Goal: Task Accomplishment & Management: Manage account settings

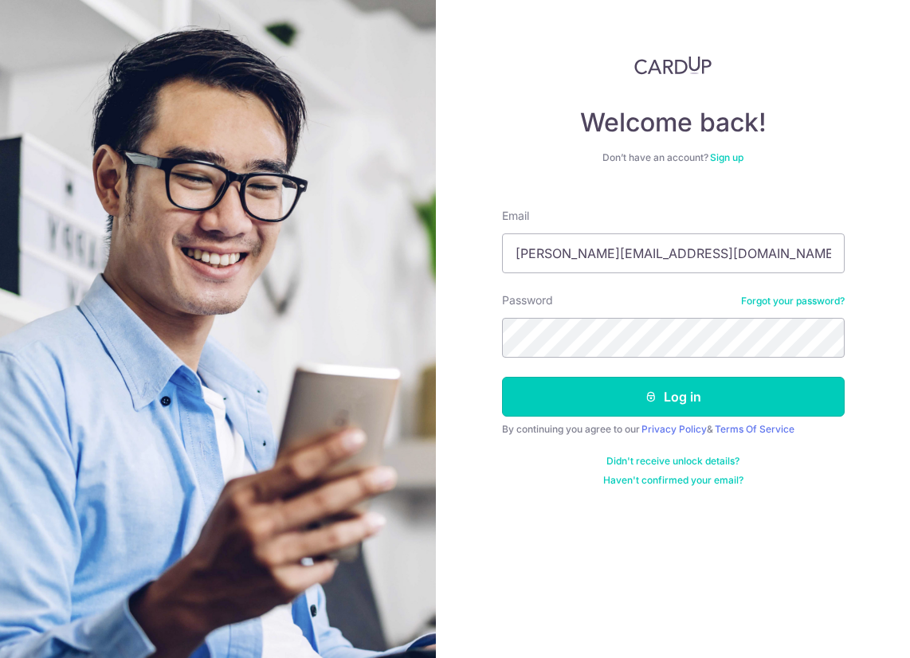
click at [666, 395] on button "Log in" at bounding box center [673, 397] width 343 height 40
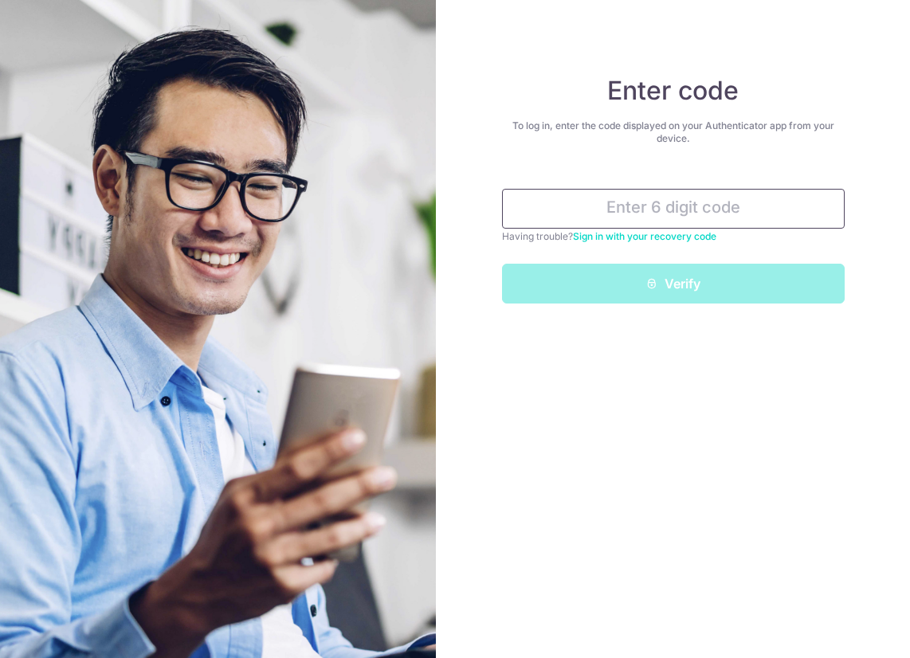
click at [731, 208] on input "text" at bounding box center [673, 209] width 343 height 40
click at [657, 213] on input "text" at bounding box center [673, 209] width 343 height 40
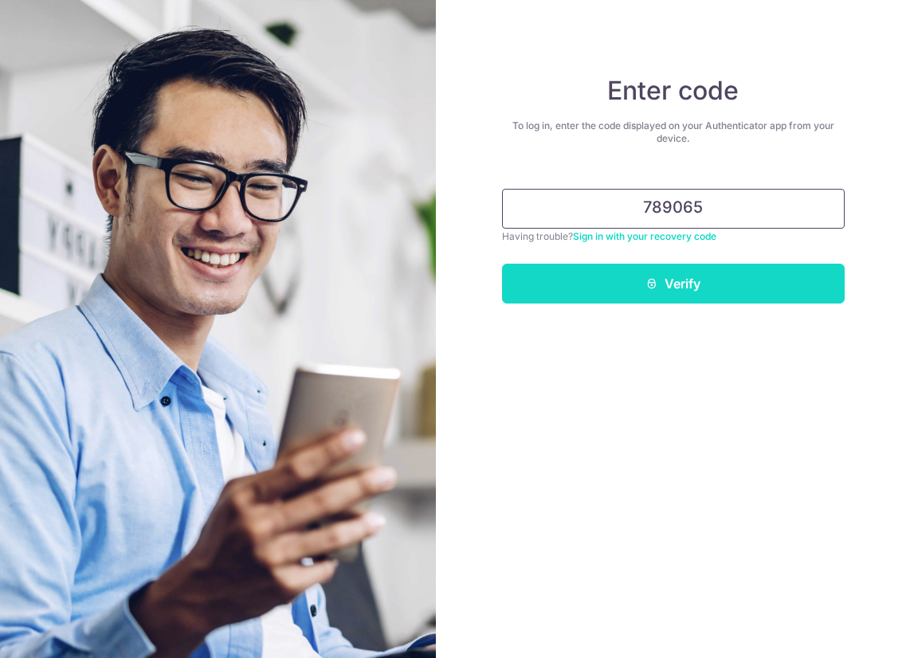
type input "789065"
click at [686, 280] on button "Verify" at bounding box center [673, 284] width 343 height 40
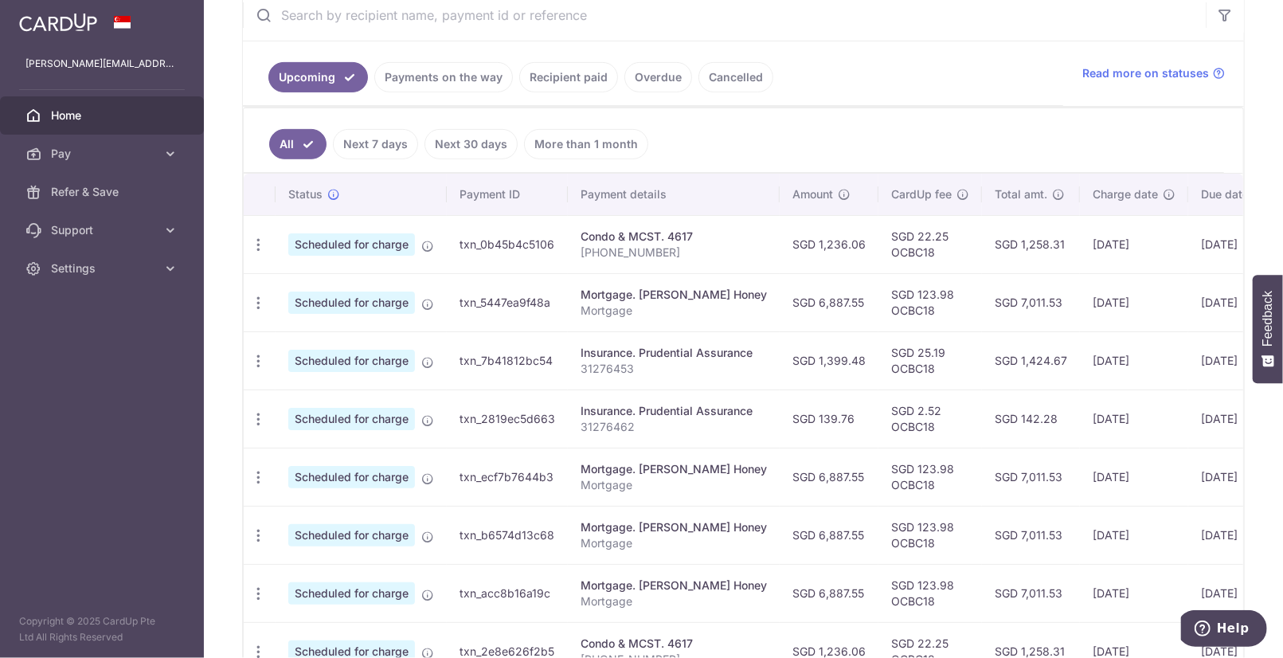
scroll to position [319, 0]
click at [260, 241] on icon "button" at bounding box center [258, 245] width 17 height 17
click at [323, 284] on span "Update payment" at bounding box center [343, 288] width 108 height 19
radio input "true"
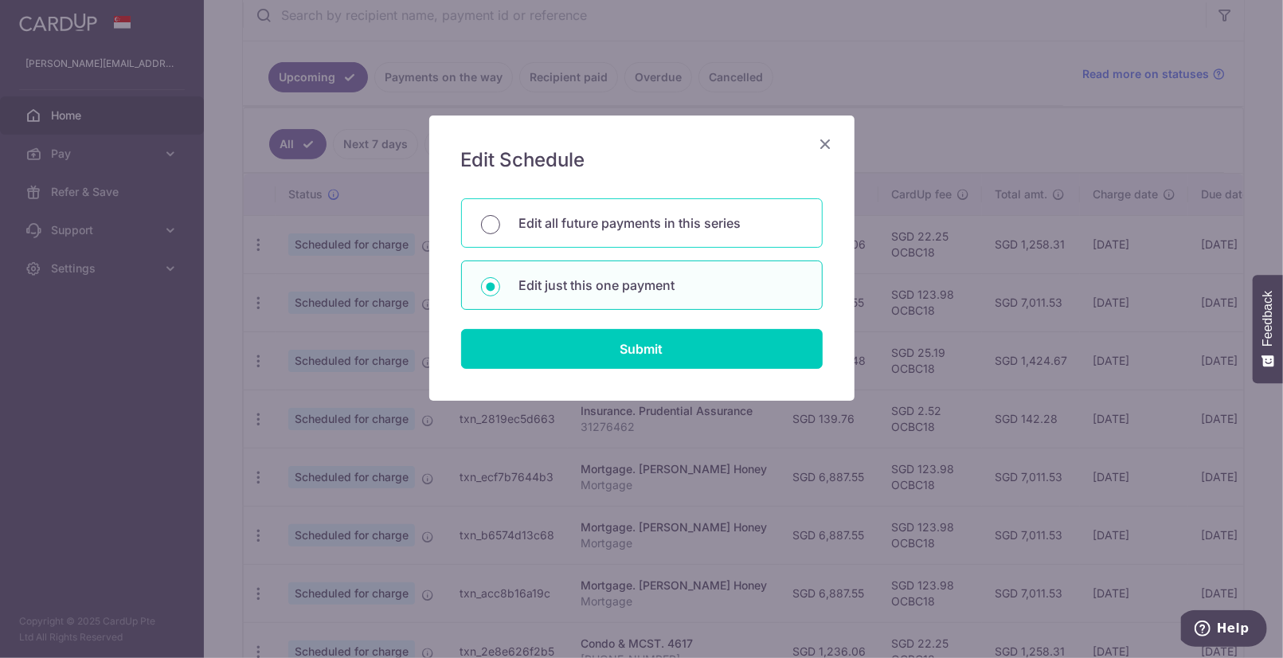
click at [491, 224] on input "Edit all future payments in this series" at bounding box center [490, 224] width 19 height 19
radio input "true"
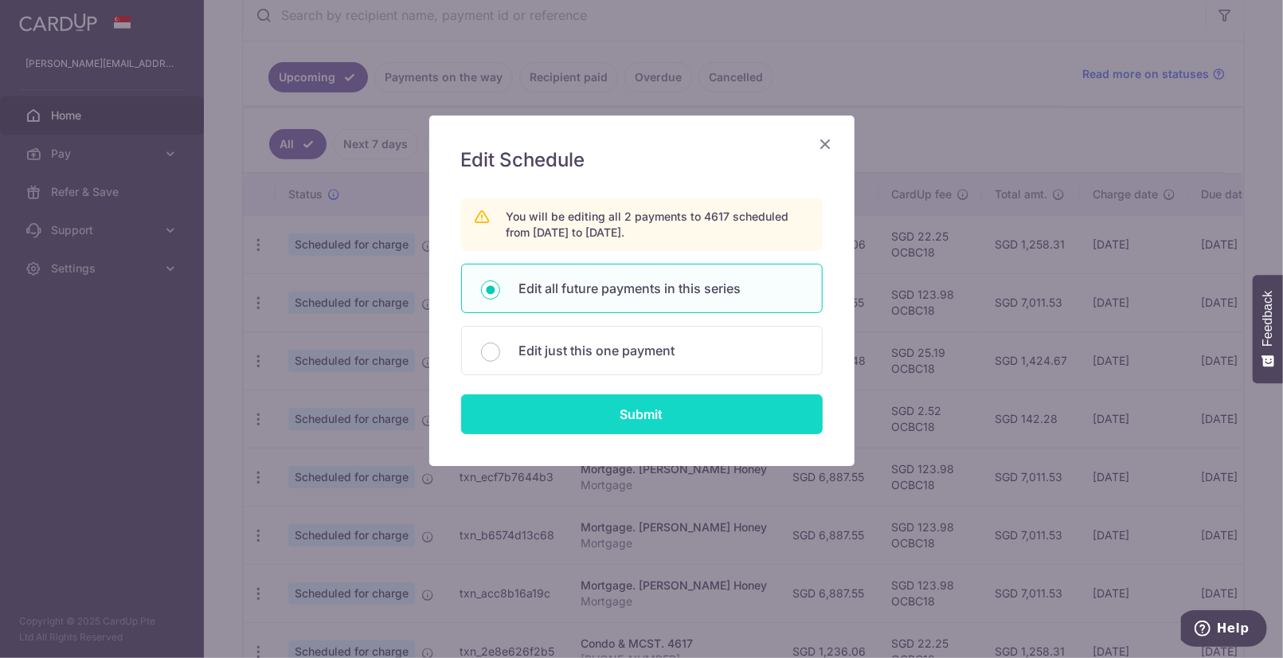
click at [623, 407] on input "Submit" at bounding box center [642, 414] width 362 height 40
radio input "true"
type input "1,236.06"
type input "27-07-280"
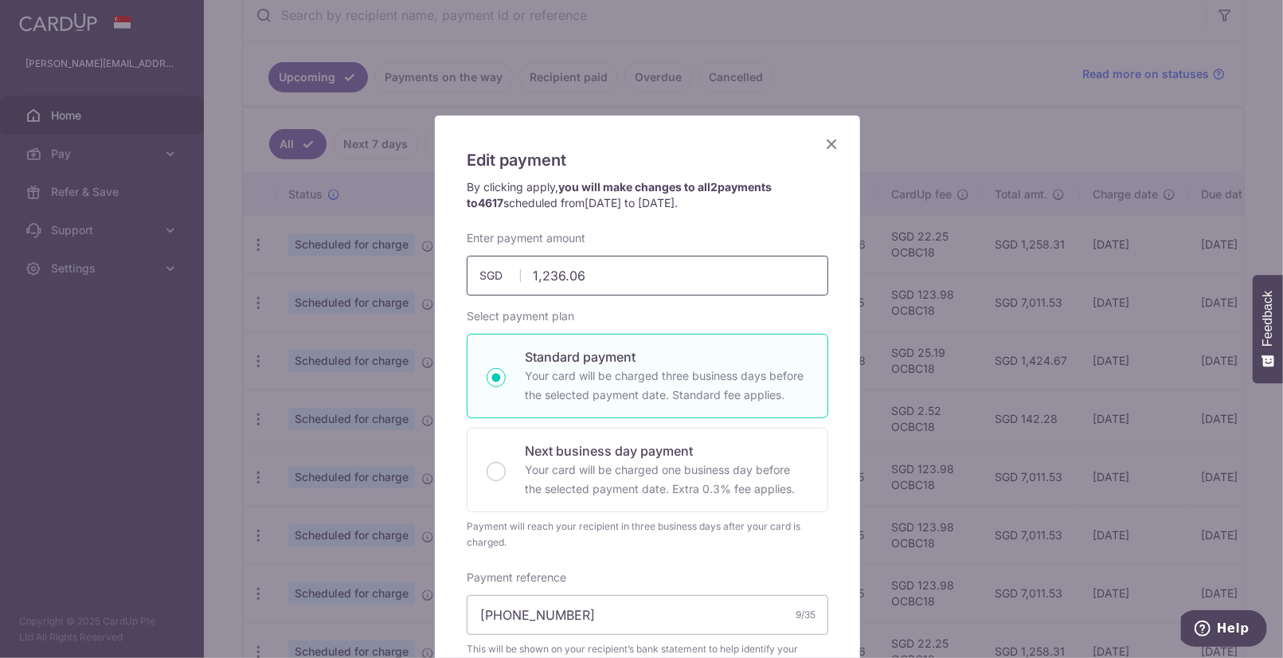
click at [661, 279] on input "1,236.06" at bounding box center [648, 276] width 362 height 40
type input "1,275.30"
click at [701, 310] on div "Select payment plan Standard payment Your card will be charged three business d…" at bounding box center [648, 429] width 362 height 242
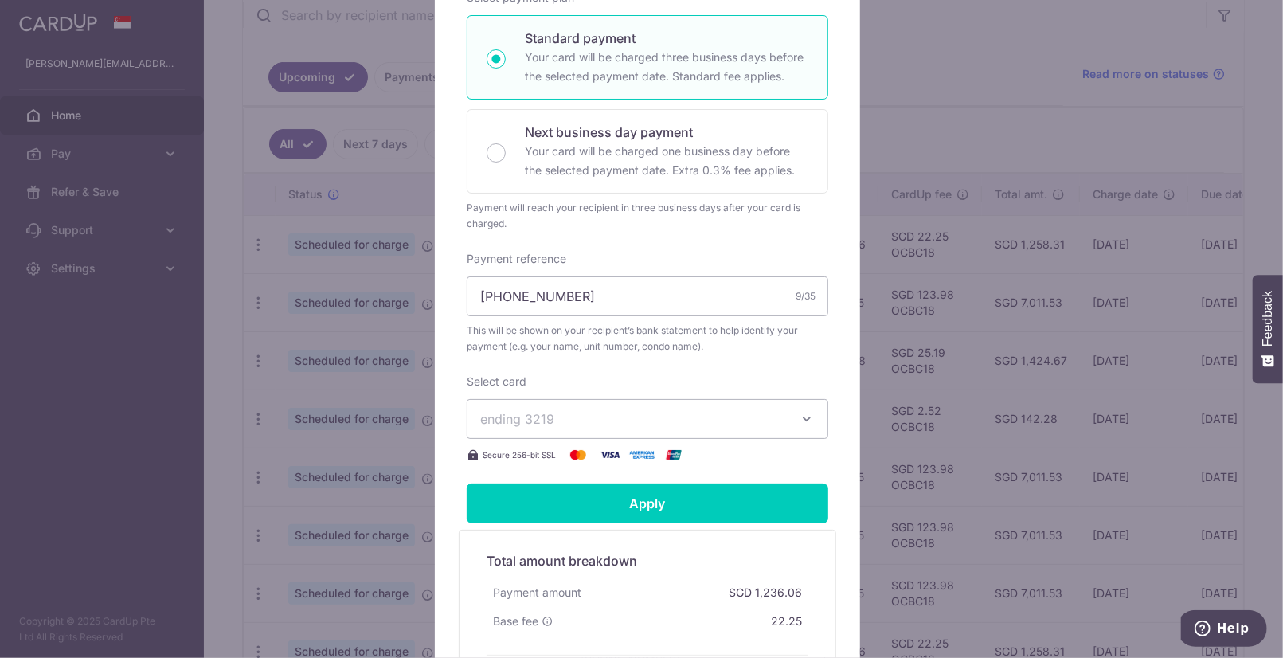
scroll to position [534, 0]
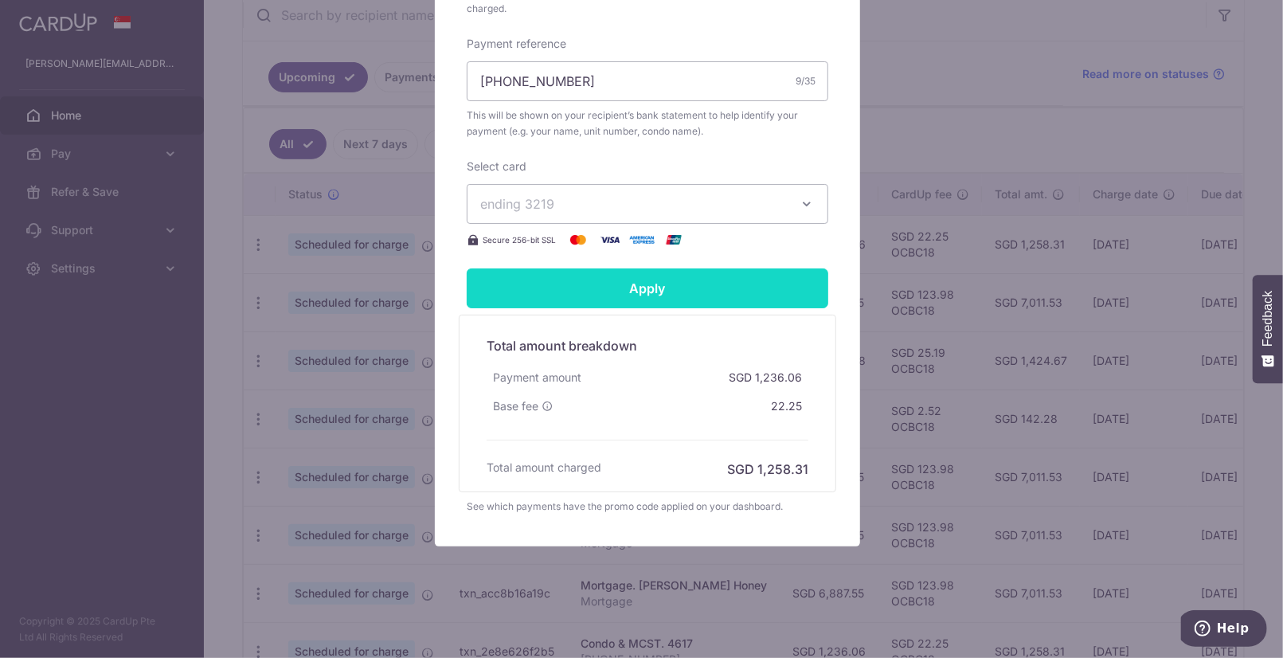
click at [670, 286] on input "Apply" at bounding box center [648, 288] width 362 height 40
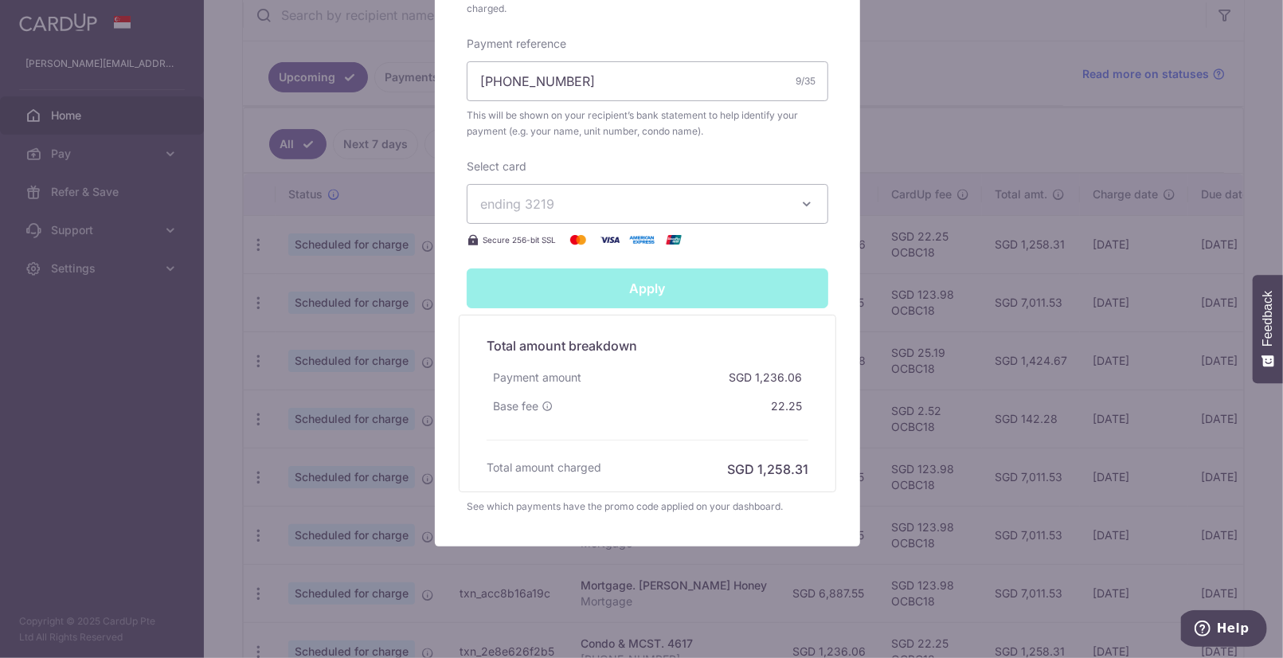
type input "Successfully Applied"
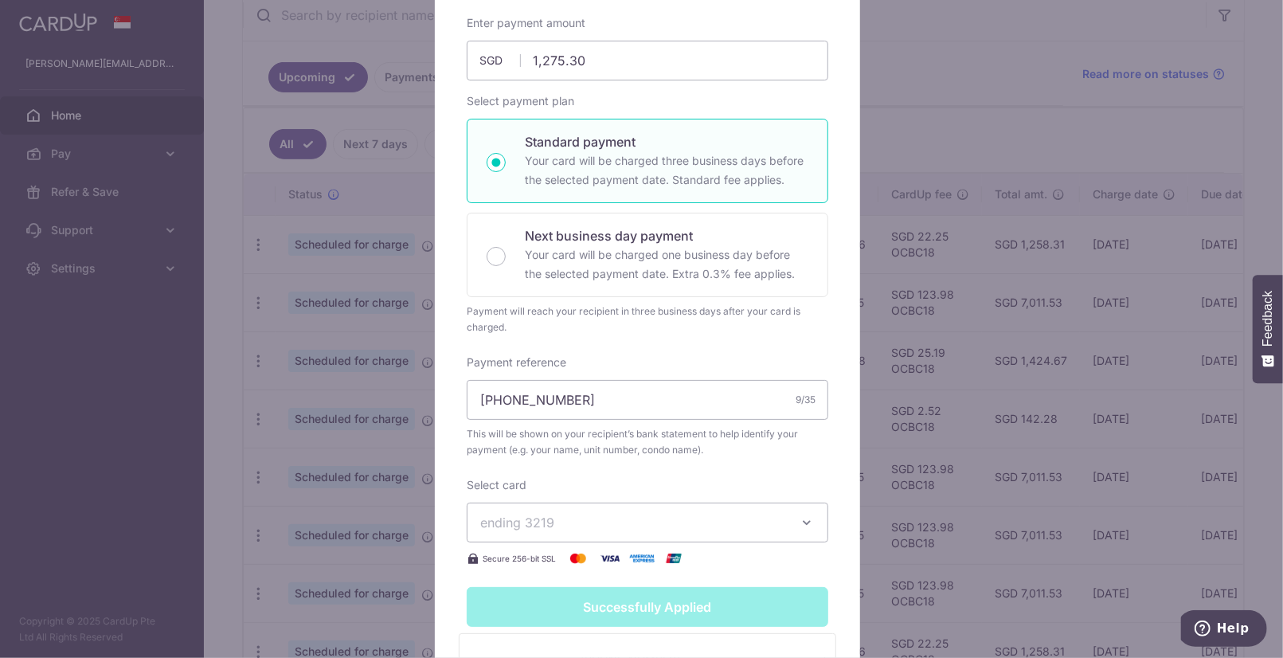
scroll to position [0, 0]
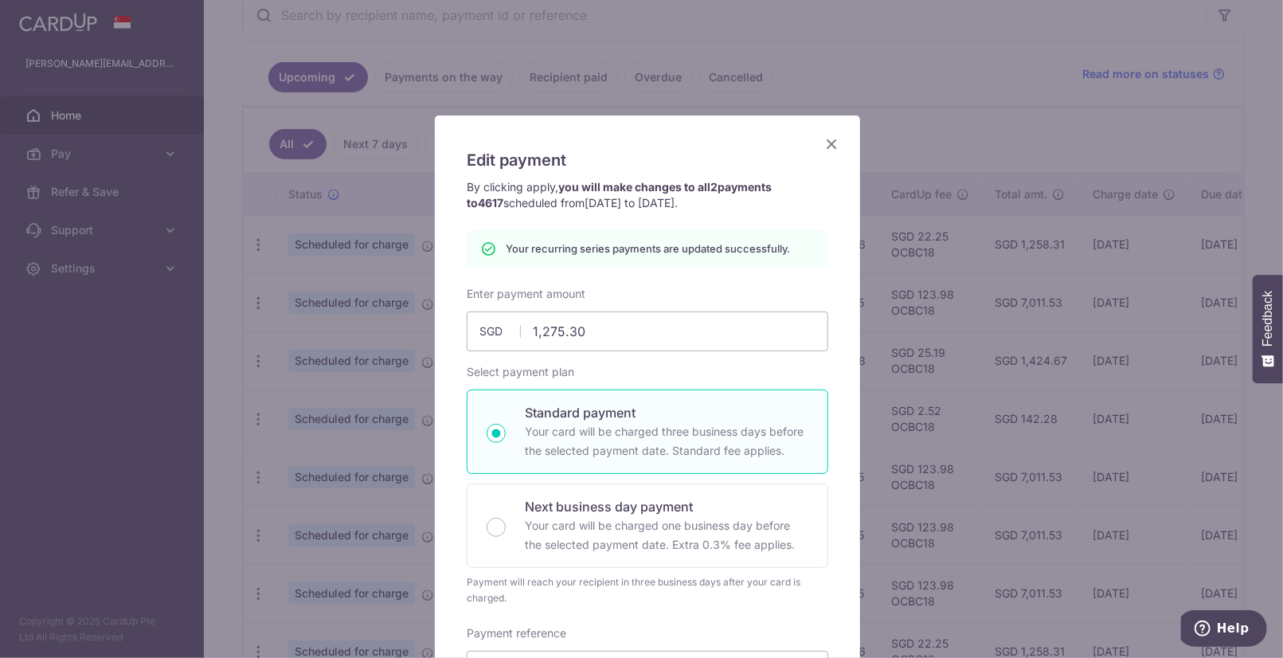
click at [825, 147] on icon "Close" at bounding box center [831, 144] width 19 height 20
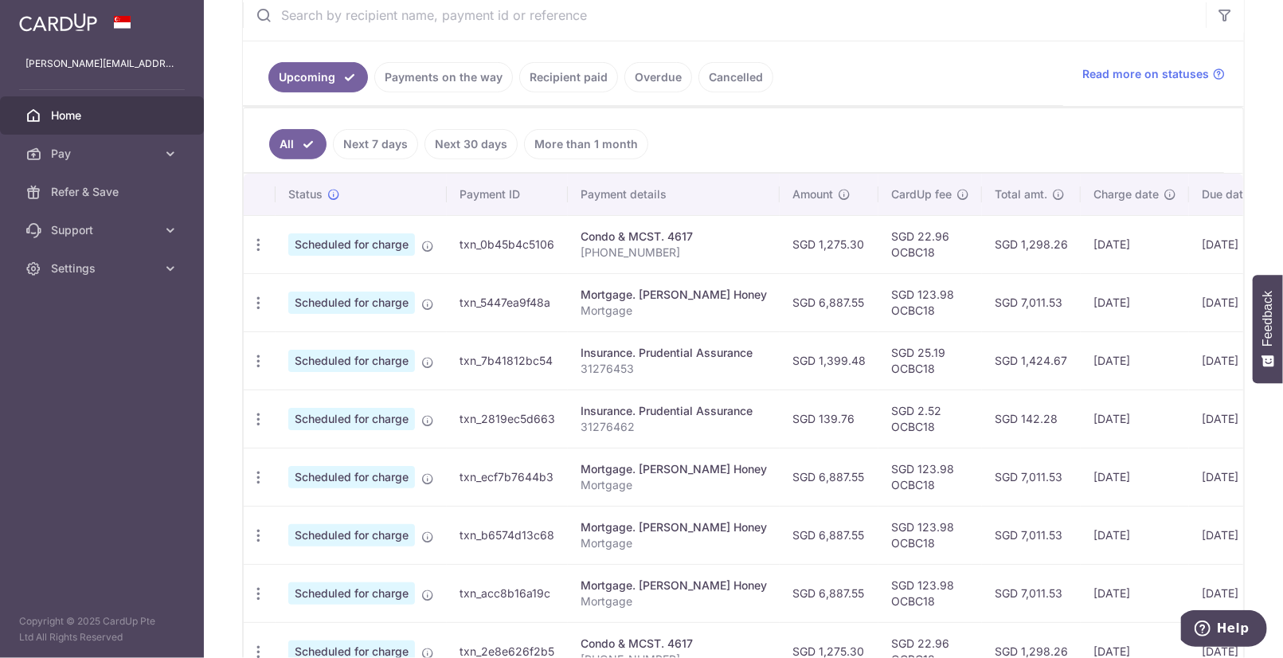
scroll to position [338, 0]
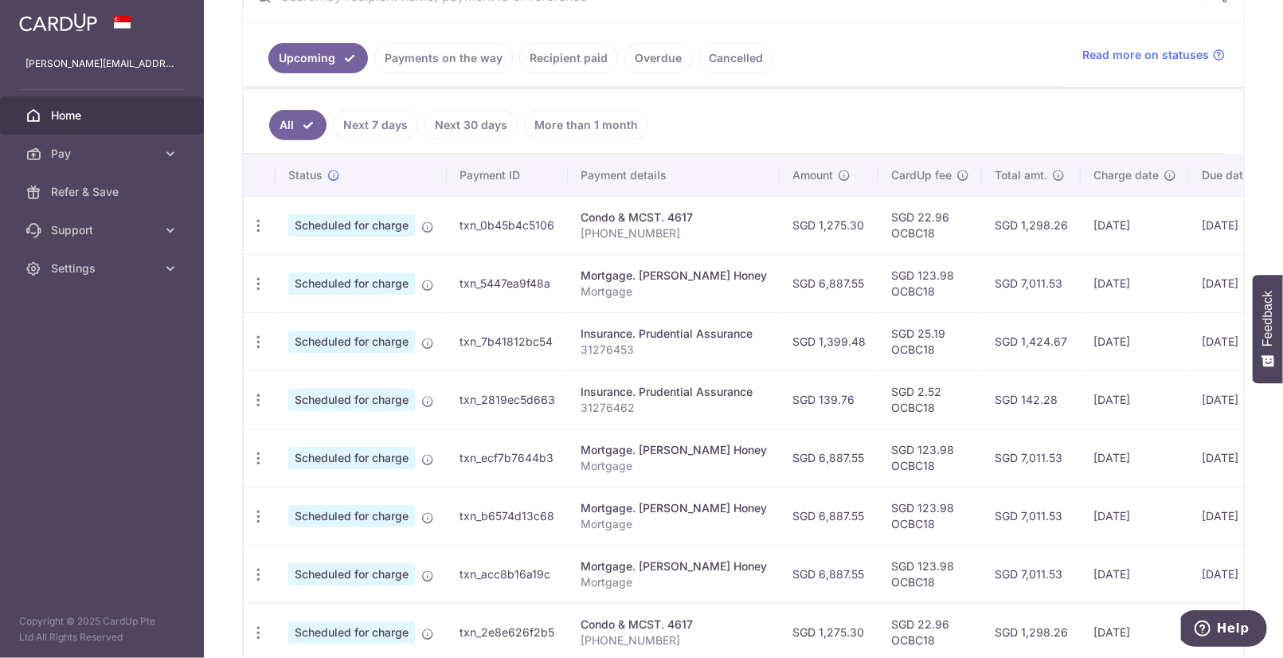
click at [47, 18] on img at bounding box center [58, 22] width 78 height 19
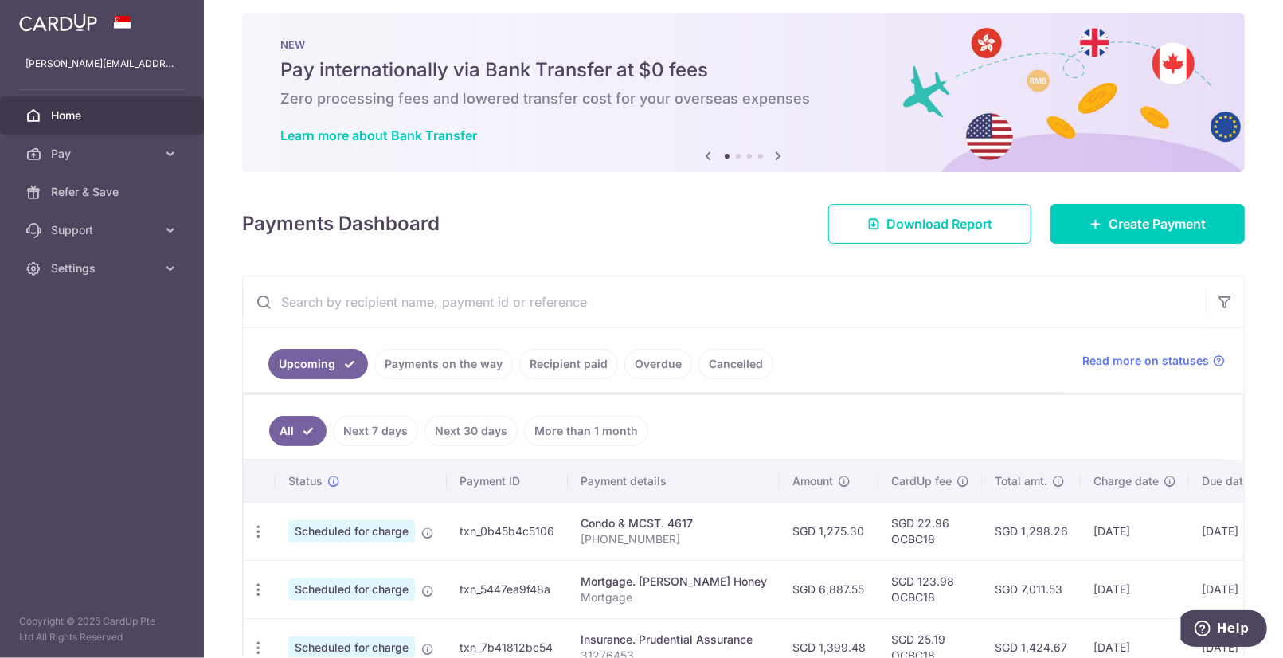
scroll to position [0, 0]
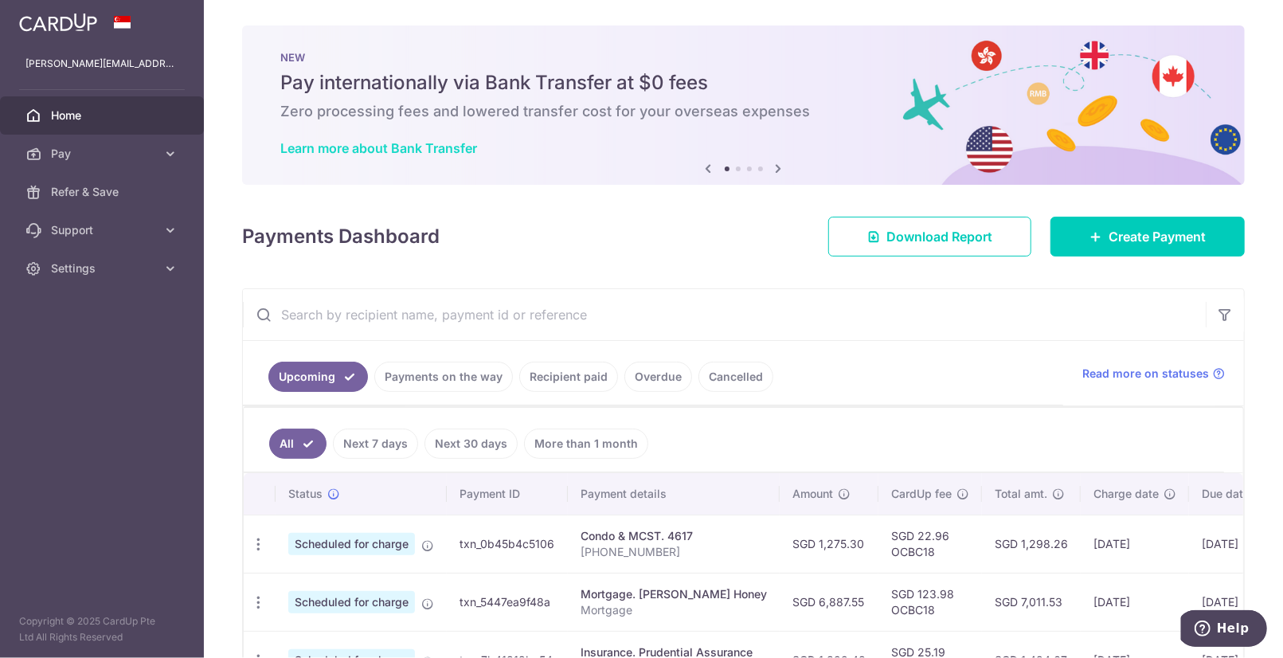
click at [436, 151] on link "Learn more about Bank Transfer" at bounding box center [378, 148] width 197 height 16
click at [89, 65] on p "[PERSON_NAME][EMAIL_ADDRESS][DOMAIN_NAME]" at bounding box center [101, 64] width 153 height 16
click at [167, 267] on icon at bounding box center [171, 268] width 16 height 16
click at [72, 350] on span "Logout" at bounding box center [103, 345] width 105 height 16
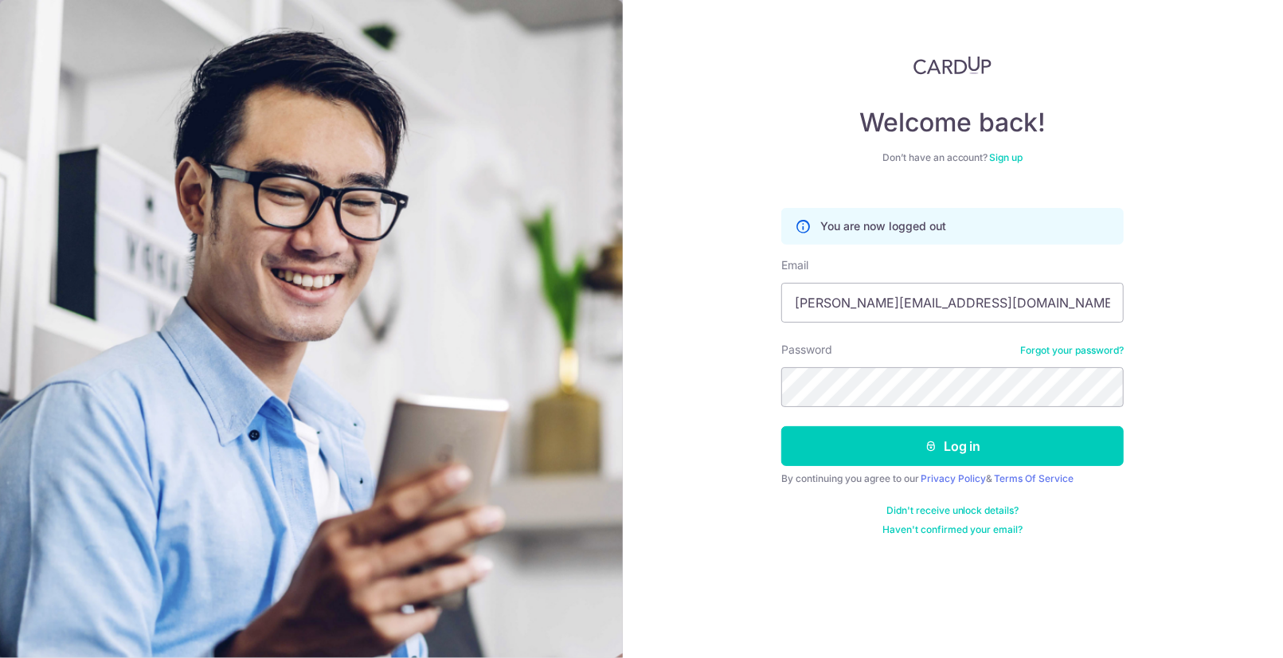
click at [945, 65] on img at bounding box center [953, 65] width 78 height 19
